Goal: Check status: Check status

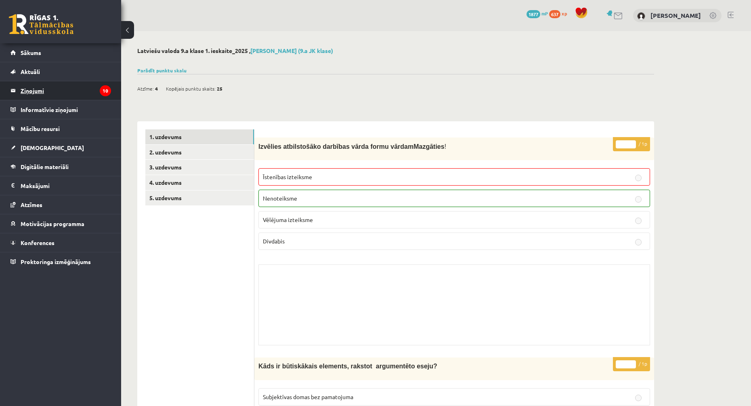
click at [75, 92] on legend "Ziņojumi 10" at bounding box center [66, 90] width 90 height 19
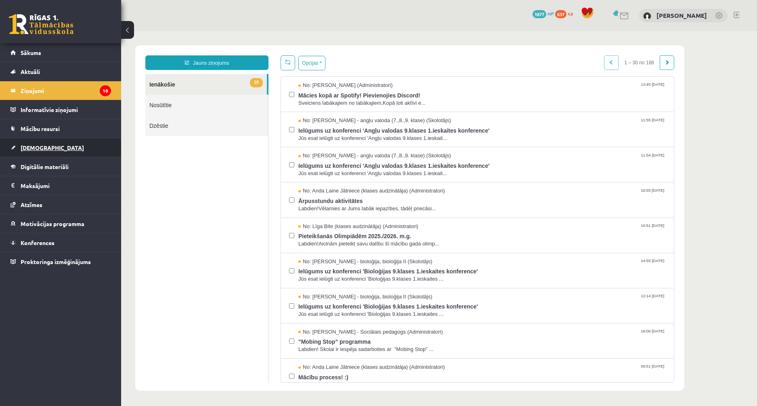
click at [72, 139] on link "[DEMOGRAPHIC_DATA]" at bounding box center [61, 147] width 101 height 19
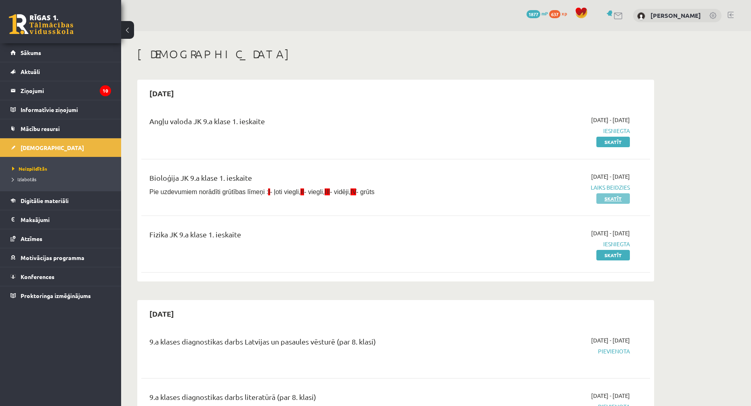
click at [606, 196] on link "Skatīt" at bounding box center [614, 198] width 34 height 11
